Goal: Communication & Community: Answer question/provide support

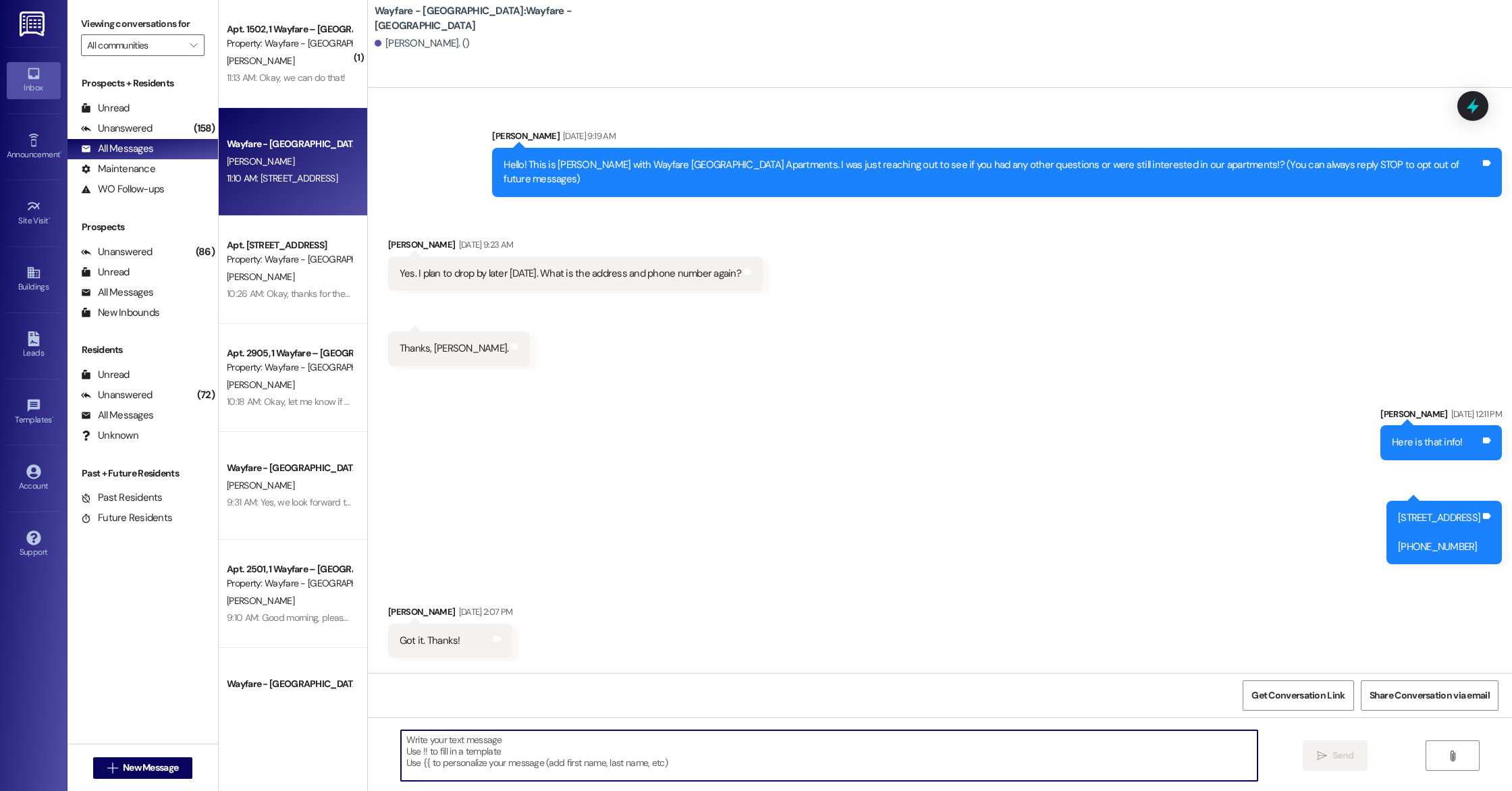
scroll to position [322, 0]
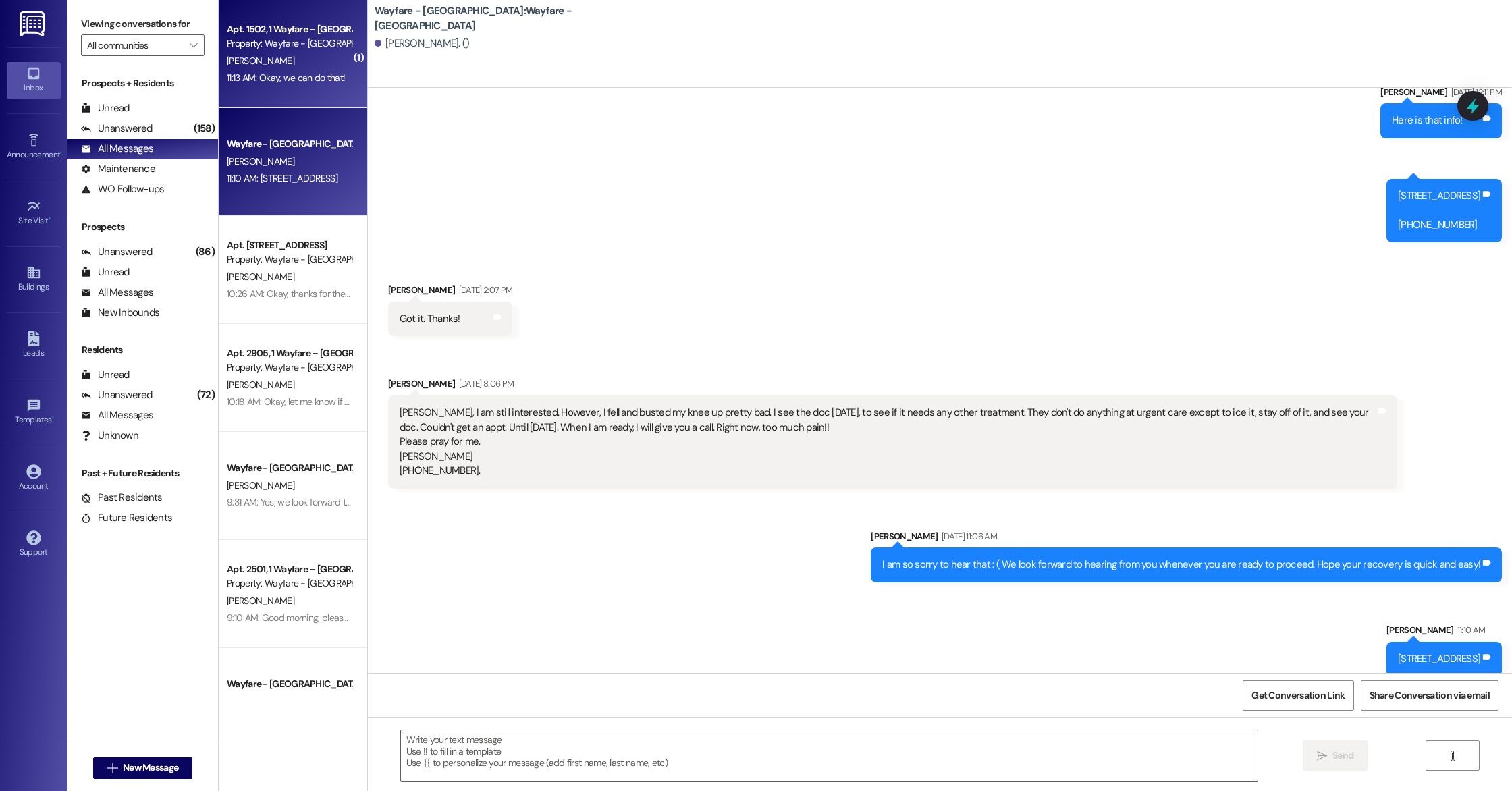
click at [281, 73] on div "11:13 AM: Okay, we can do that! 11:13 AM: Okay, we can do that!" at bounding box center [285, 78] width 118 height 12
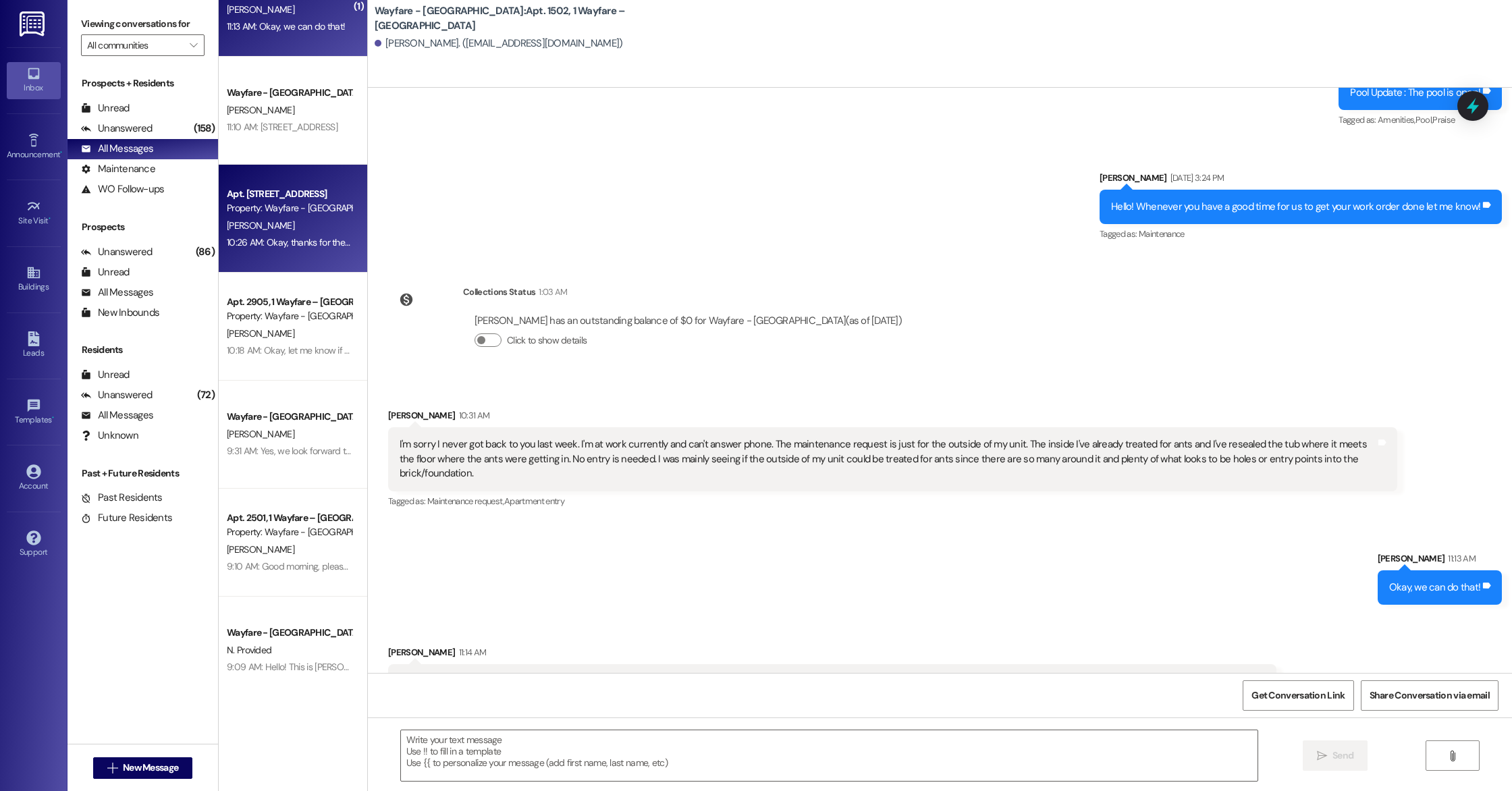
scroll to position [0, 0]
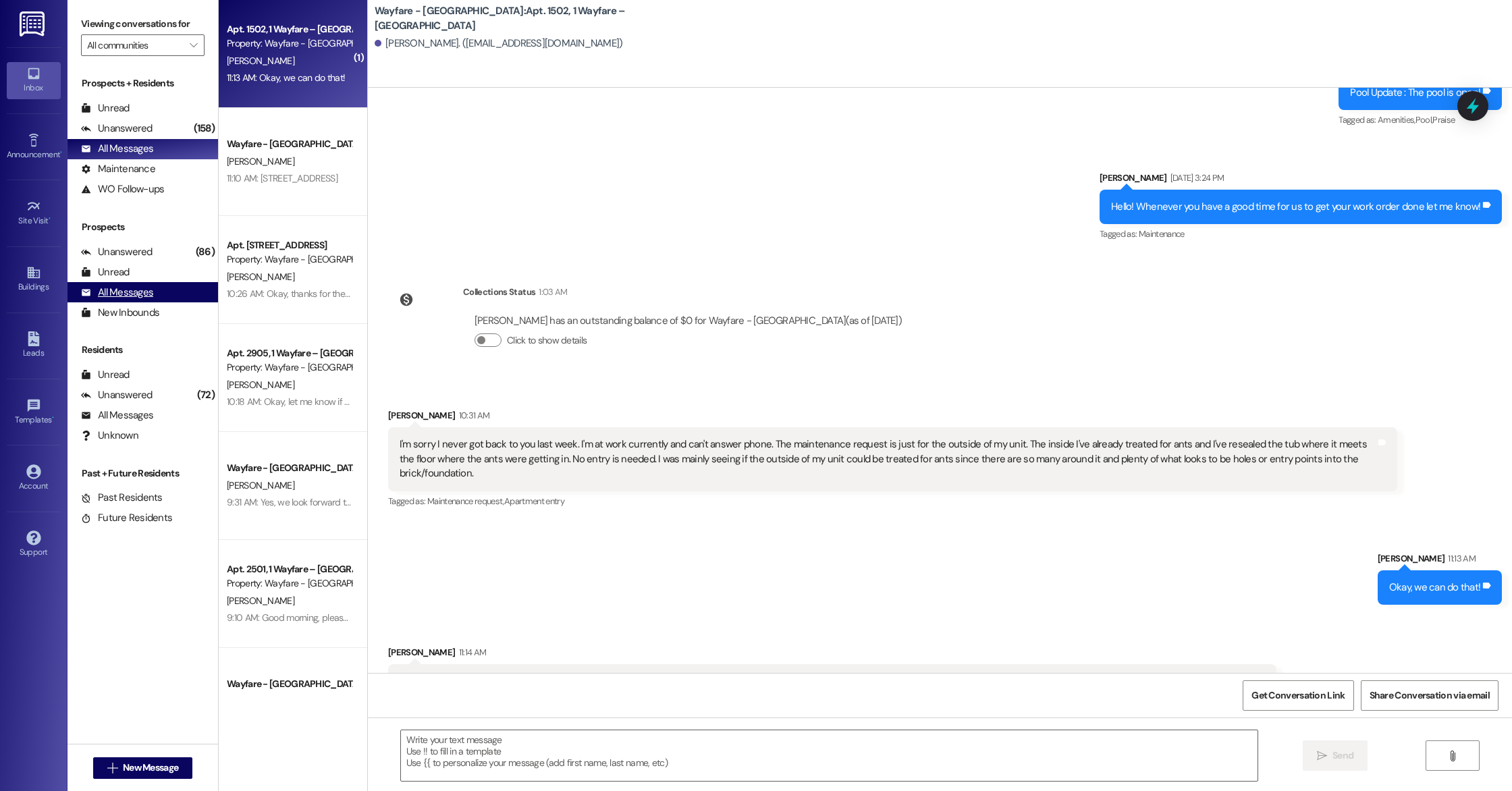
click at [130, 294] on div "All Messages" at bounding box center [116, 292] width 72 height 14
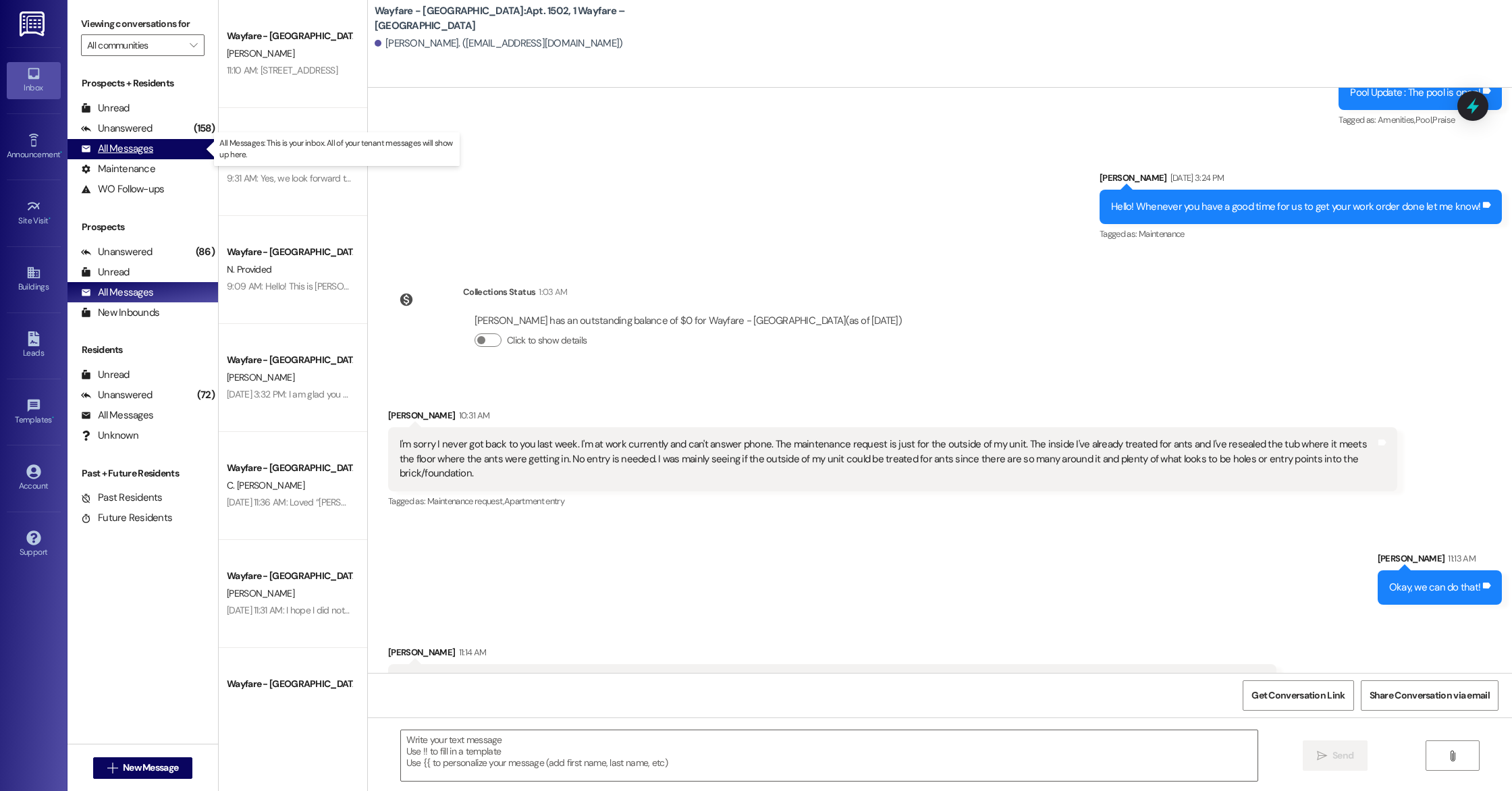
click at [127, 150] on div "All Messages" at bounding box center [116, 148] width 72 height 14
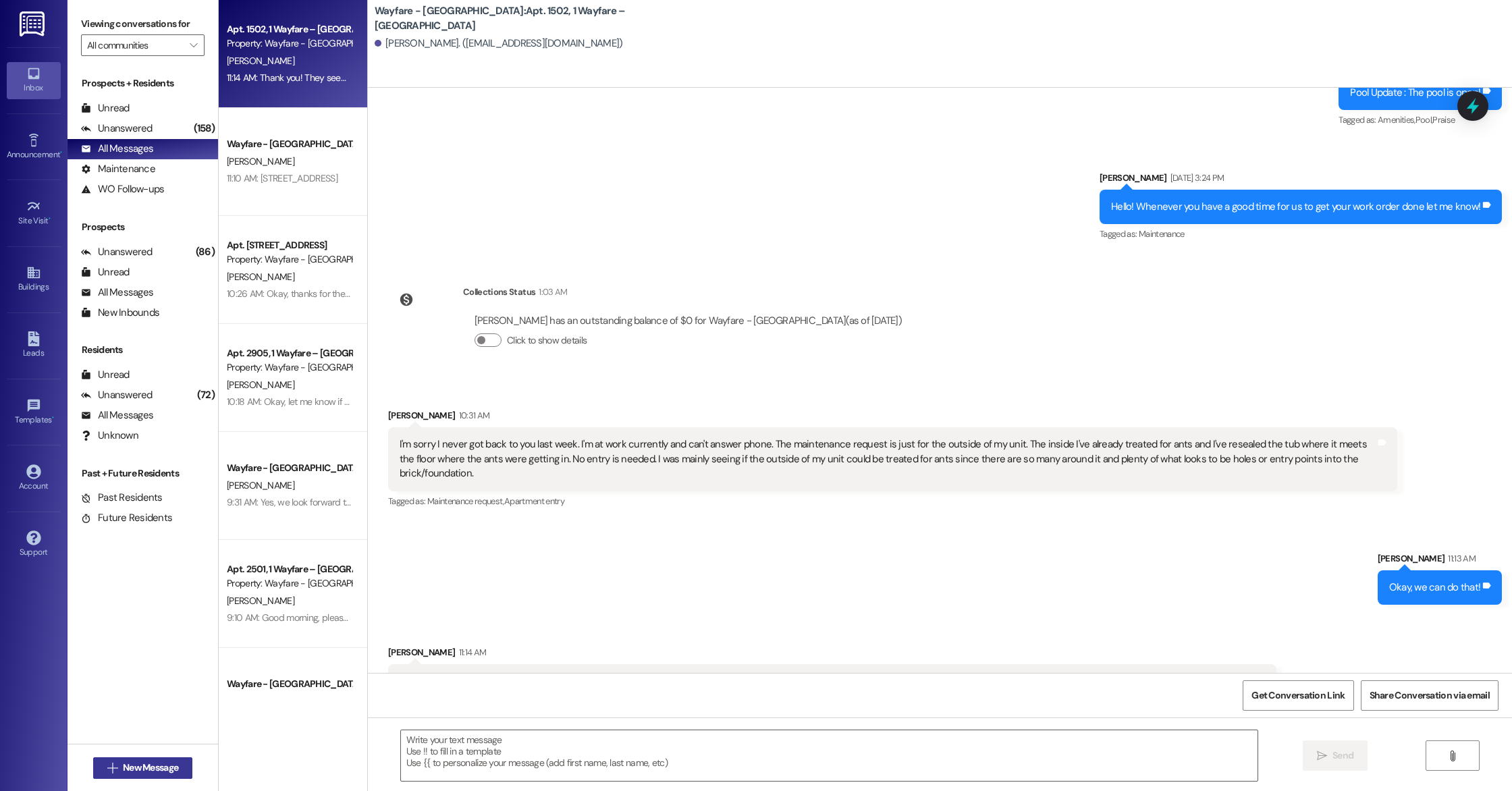
click at [128, 769] on span "New Message" at bounding box center [150, 767] width 56 height 14
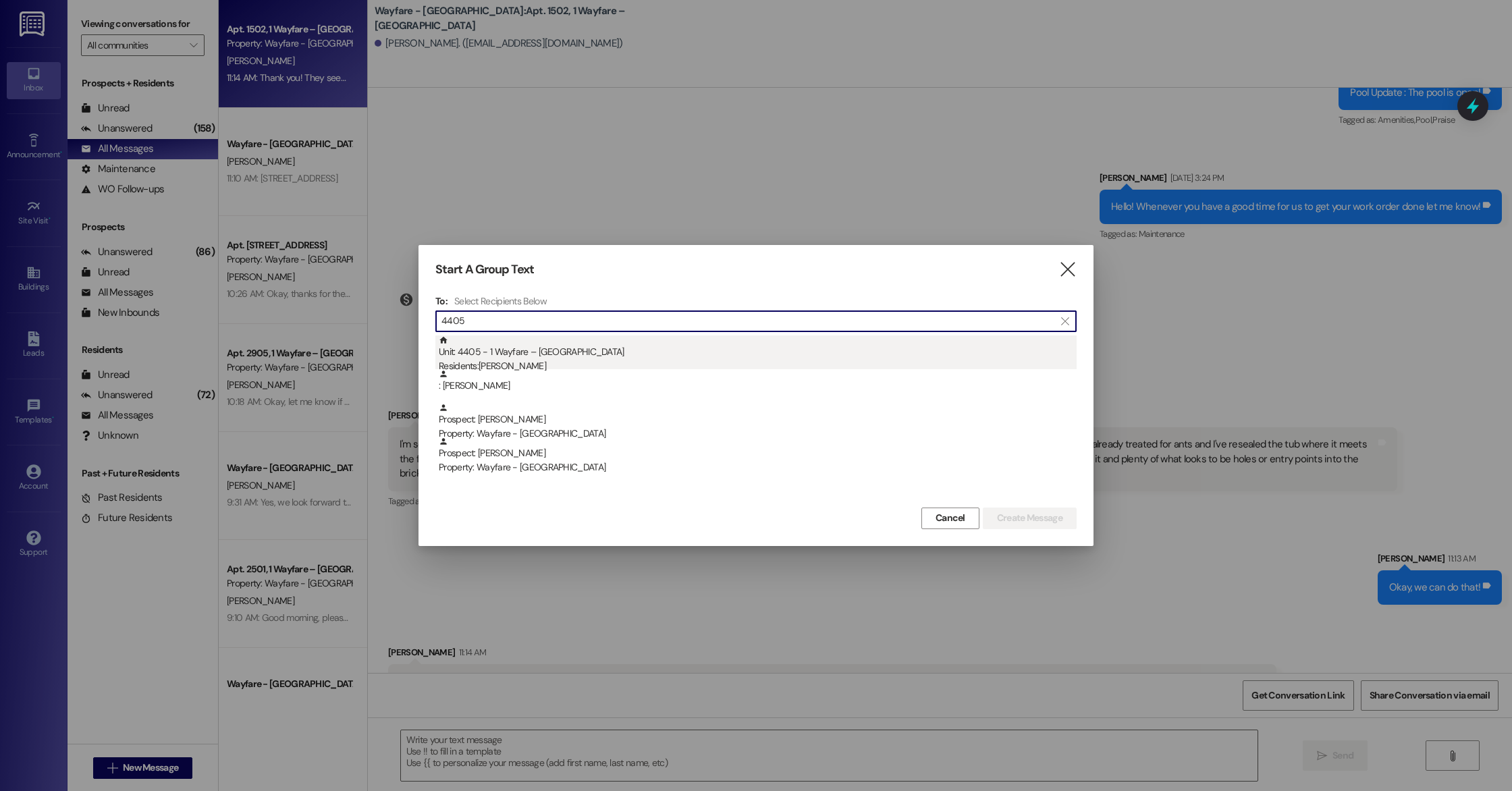
type input "4405"
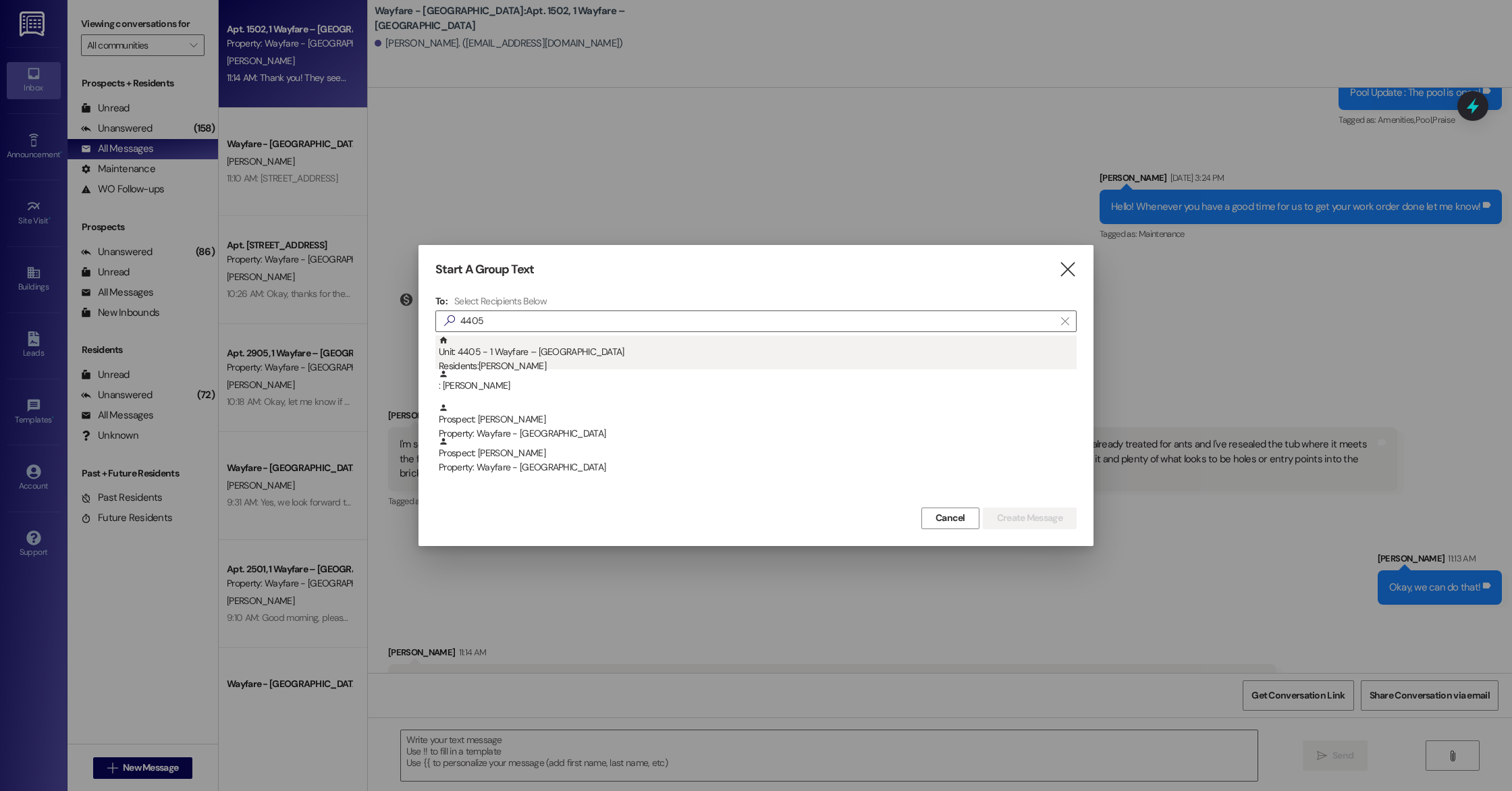
click at [534, 348] on div "Unit: 4405 - 1 Wayfare – [GEOGRAPHIC_DATA] Residents: [PERSON_NAME]" at bounding box center [757, 355] width 637 height 39
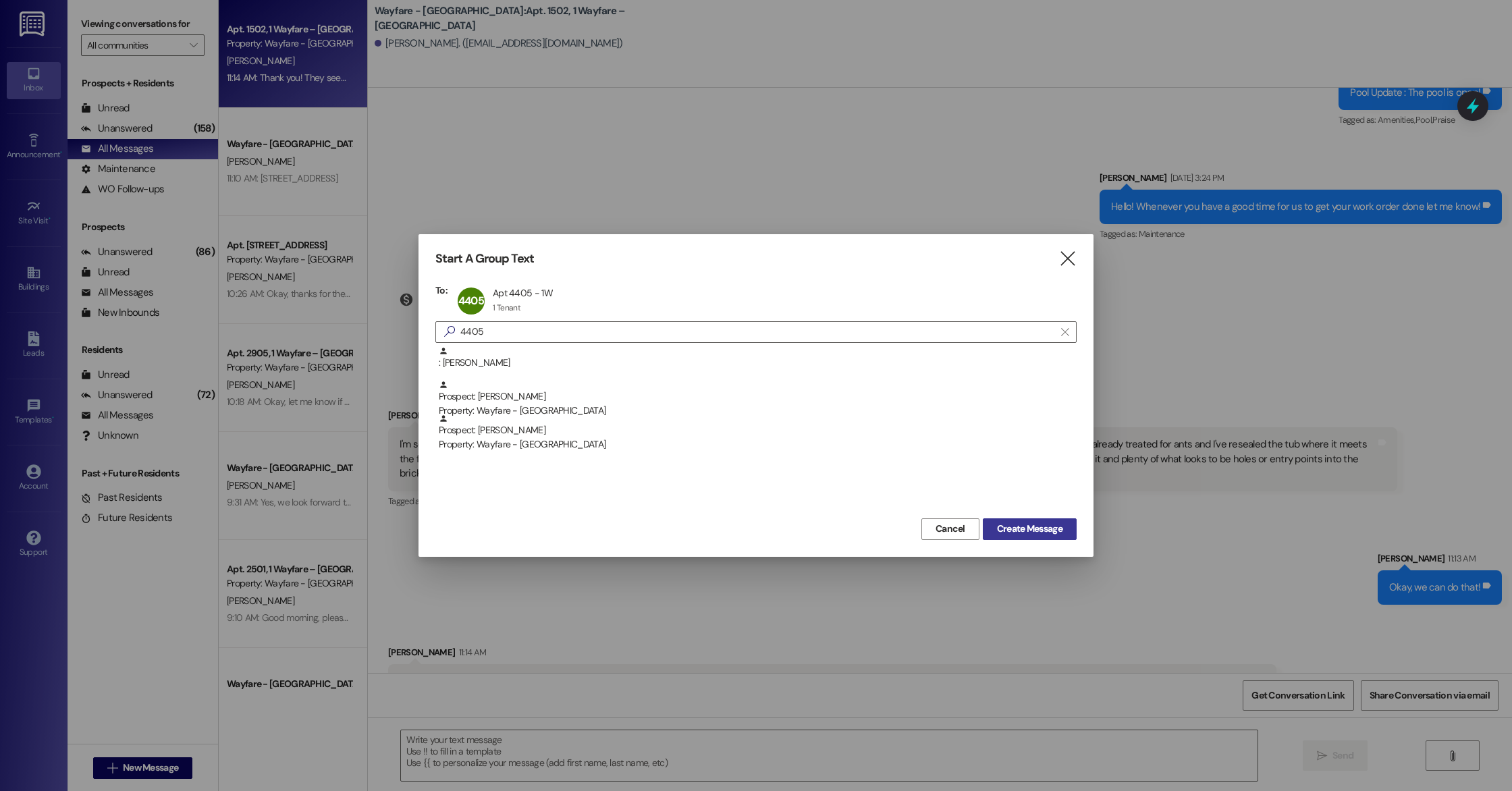
click at [1009, 525] on span "Create Message" at bounding box center [1029, 529] width 65 height 14
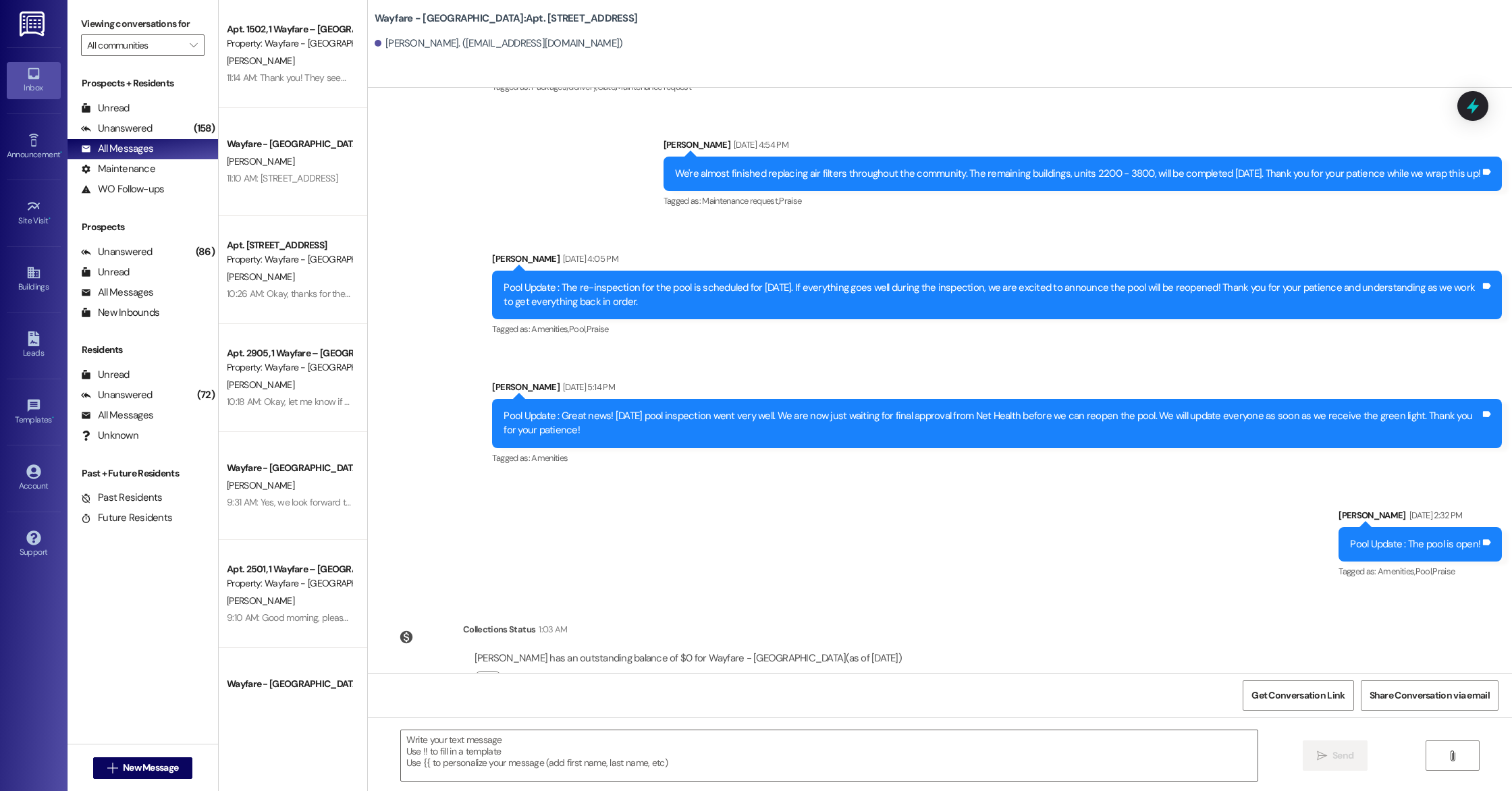
scroll to position [8616, 0]
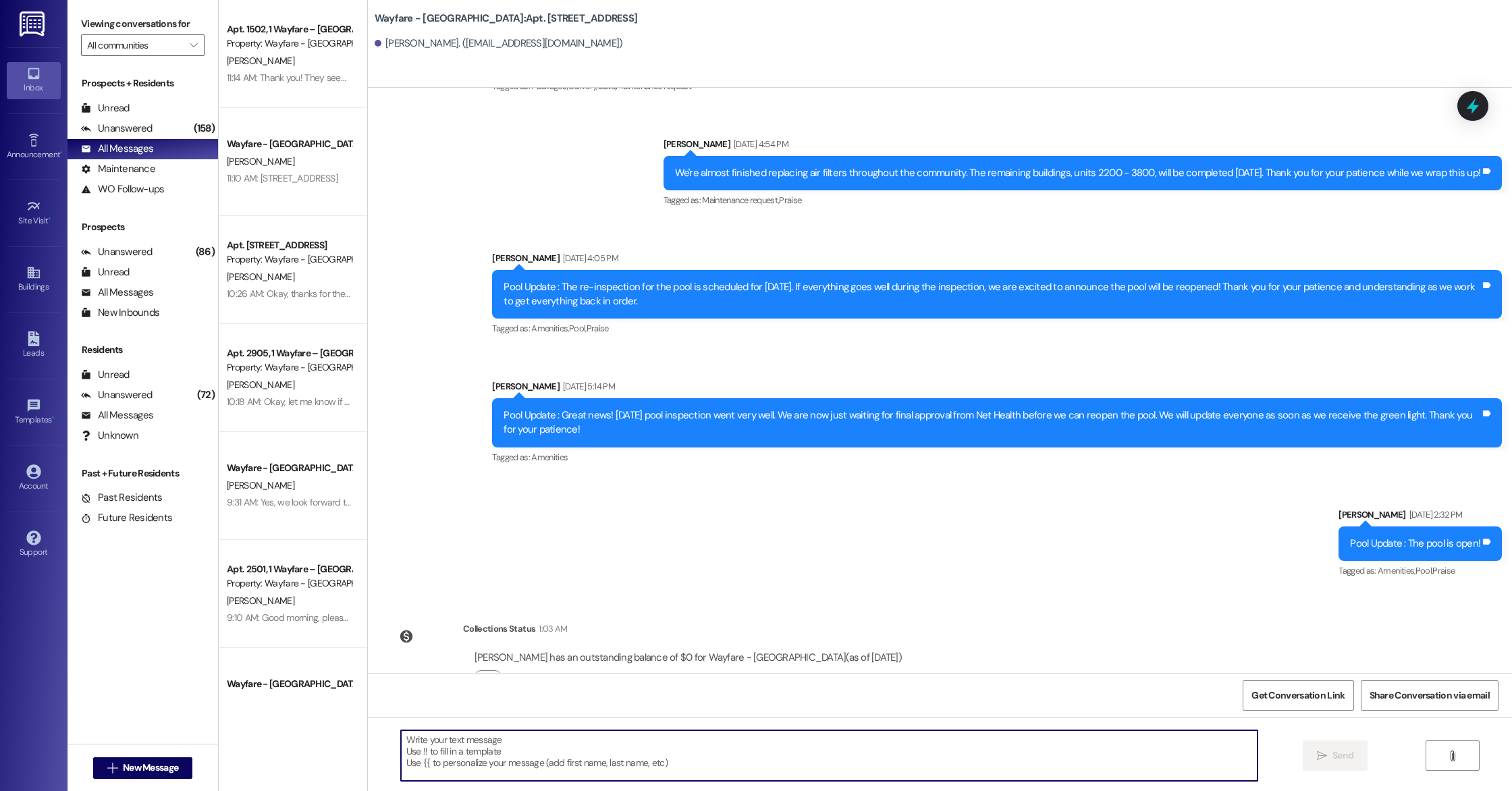
click at [547, 750] on textarea at bounding box center [829, 755] width 856 height 50
type textarea "There is a package for you at your mailbox! Just wanted to ensure you are aware…"
